Goal: Information Seeking & Learning: Learn about a topic

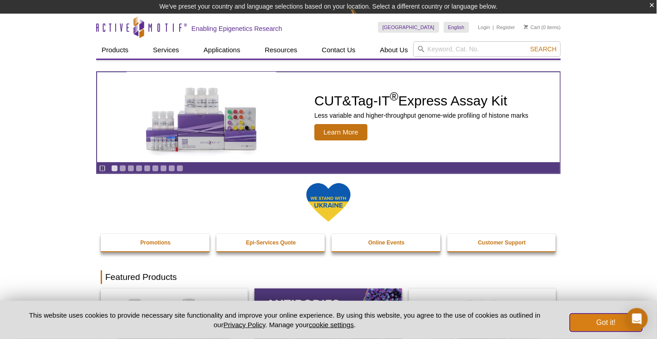
click at [598, 326] on button "Got it!" at bounding box center [606, 322] width 73 height 18
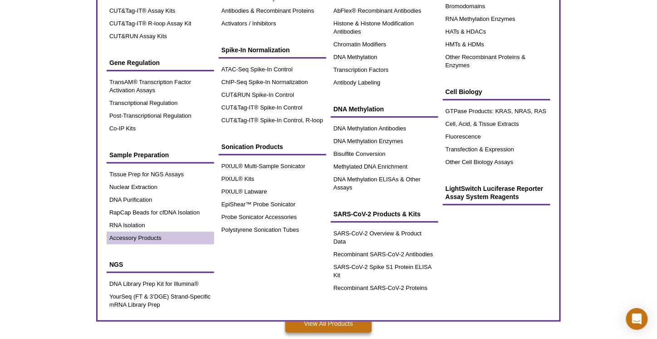
scroll to position [136, 0]
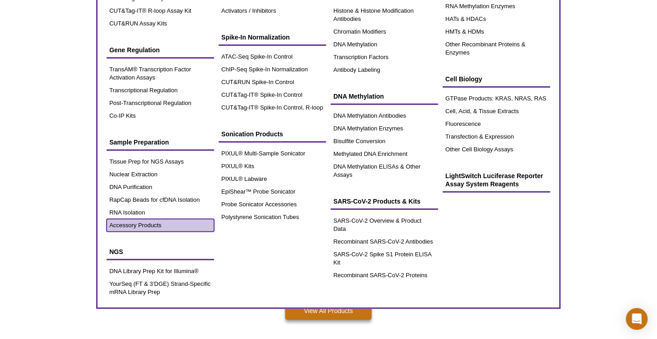
click at [153, 223] on link "Accessory Products" at bounding box center [161, 225] width 108 height 13
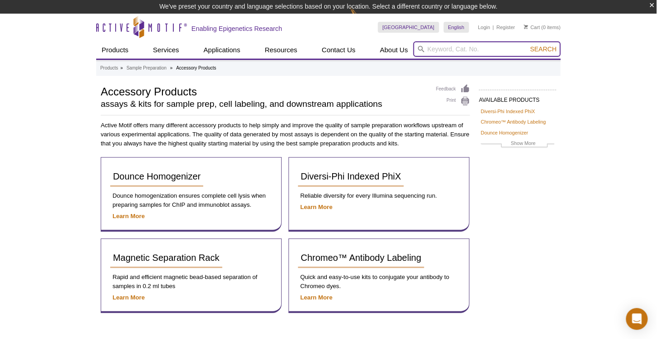
click at [494, 48] on input "search" at bounding box center [488, 48] width 148 height 15
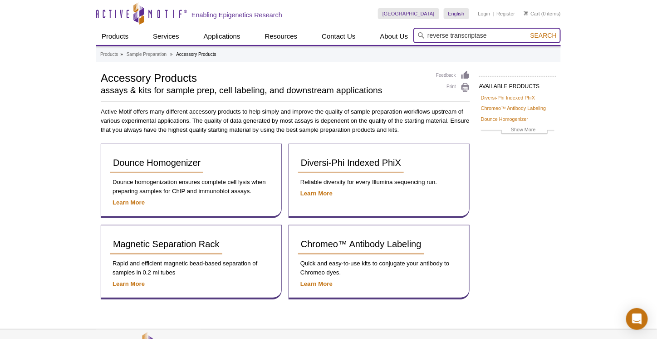
type input "reverse transcriptase"
click at [528, 31] on button "Search" at bounding box center [544, 35] width 32 height 8
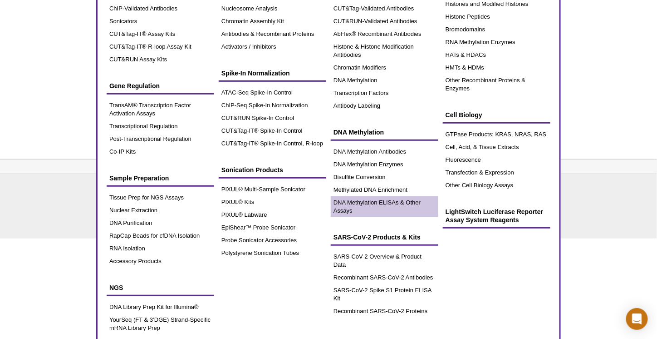
scroll to position [106, 0]
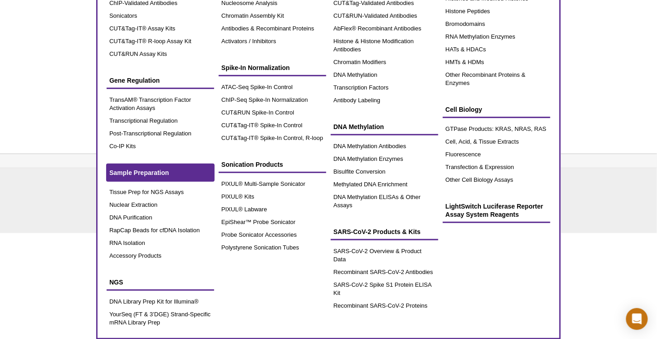
click at [150, 169] on span "Sample Preparation" at bounding box center [139, 172] width 60 height 7
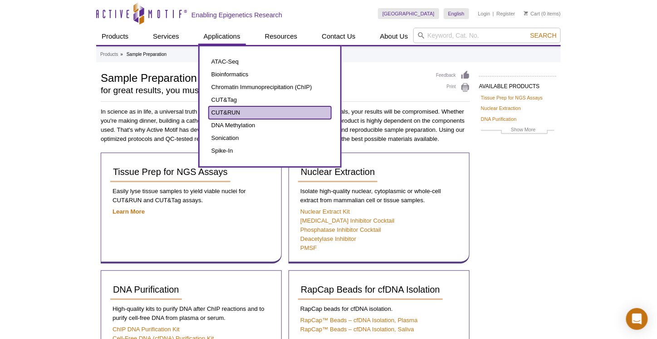
click at [224, 113] on link "CUT&RUN" at bounding box center [270, 112] width 123 height 13
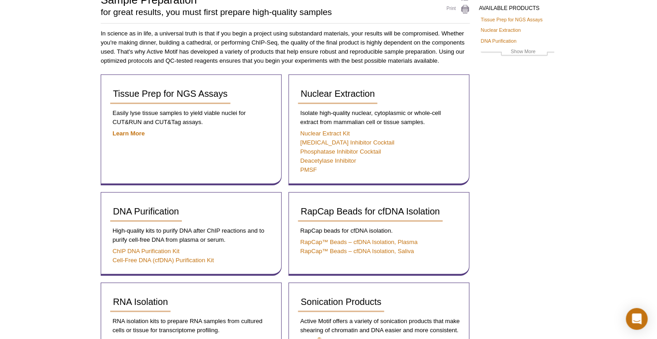
scroll to position [91, 0]
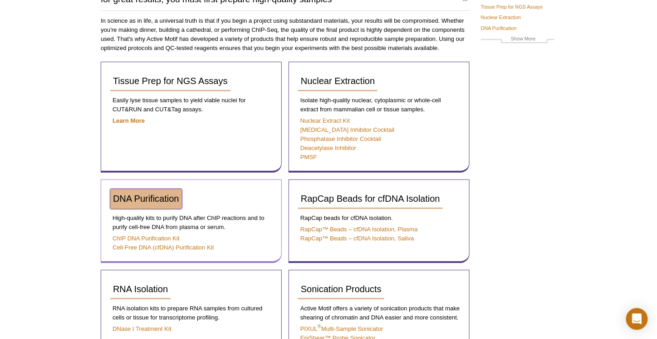
click at [129, 191] on link "DNA Purification" at bounding box center [146, 199] width 72 height 20
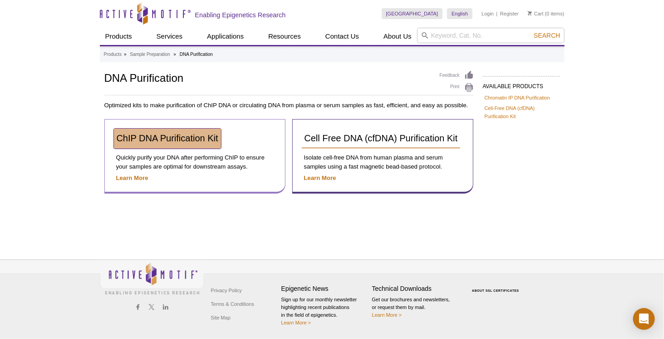
click at [153, 135] on span "ChIP DNA Purification Kit" at bounding box center [168, 138] width 102 height 10
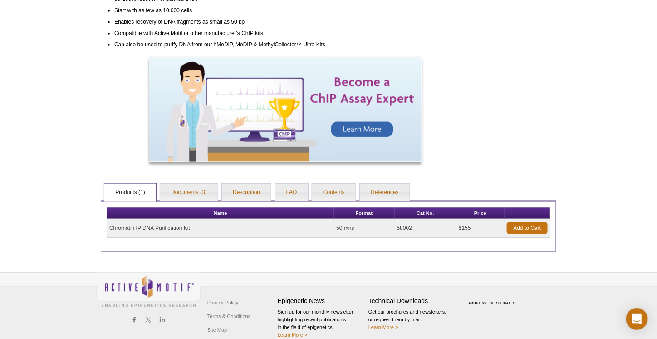
scroll to position [306, 0]
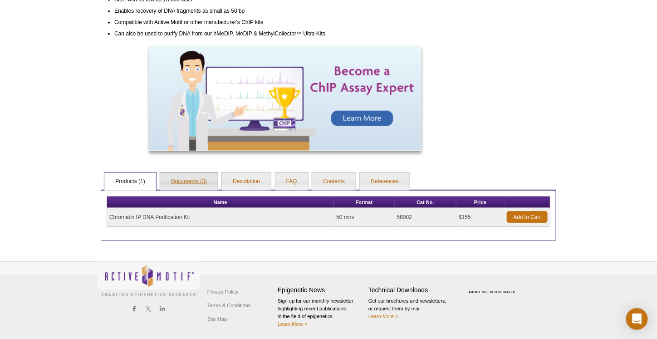
click at [198, 178] on link "Documents (3)" at bounding box center [189, 182] width 58 height 18
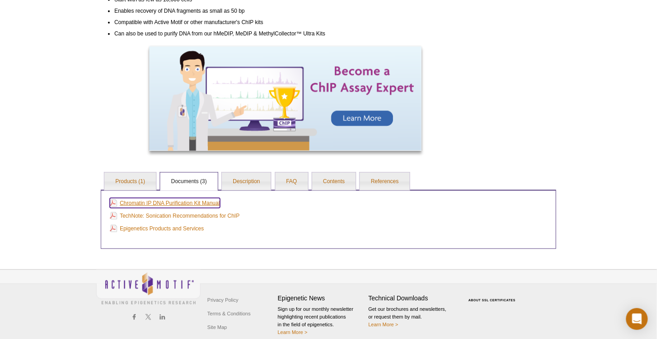
click at [193, 201] on link "Chromatin IP DNA Purification Kit Manual" at bounding box center [165, 203] width 110 height 10
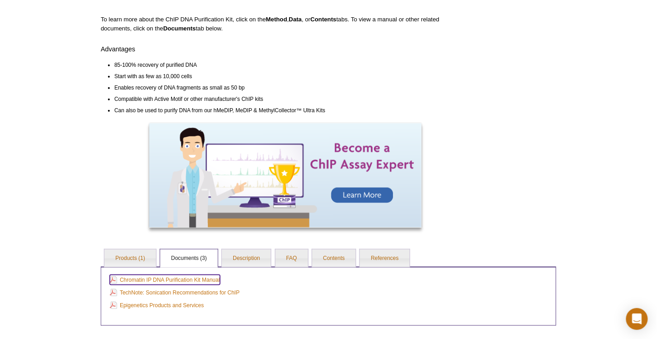
scroll to position [0, 0]
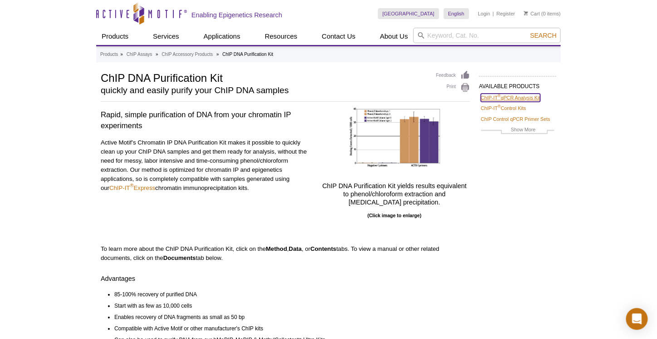
click at [514, 97] on link "ChIP-IT ® qPCR Analysis Kit" at bounding box center [510, 98] width 59 height 8
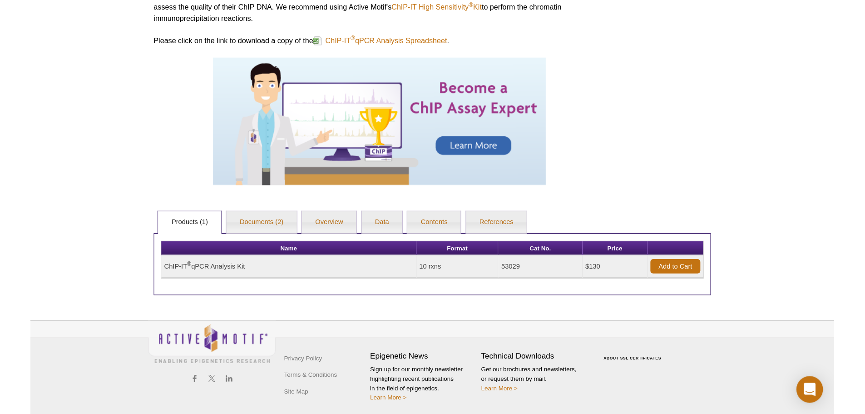
scroll to position [88, 0]
